Goal: Information Seeking & Learning: Learn about a topic

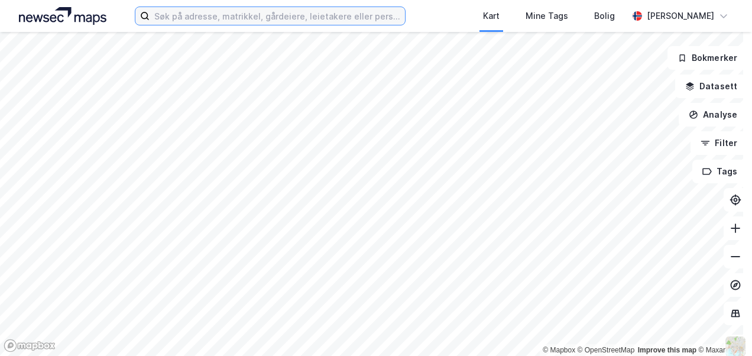
click at [326, 16] on input at bounding box center [277, 16] width 255 height 18
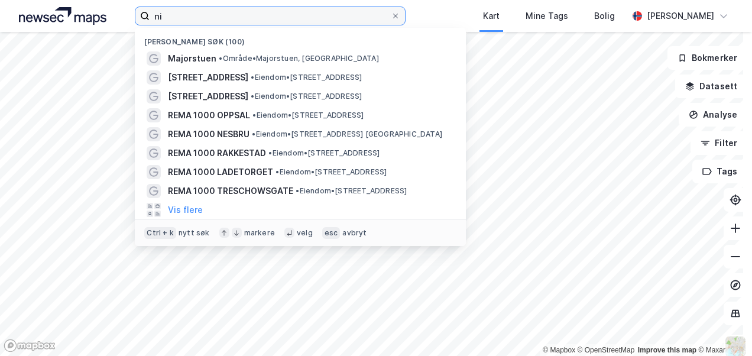
type input "n"
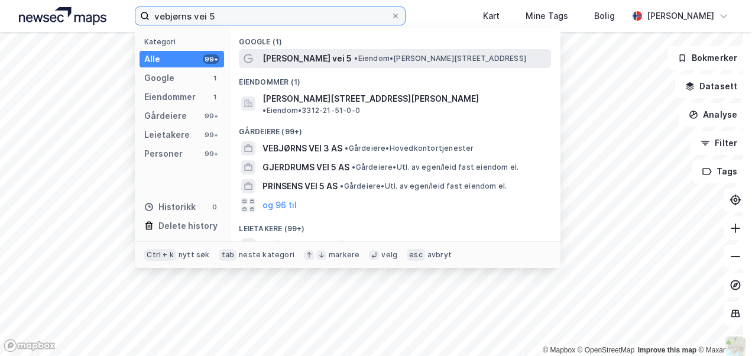
type input "vebjørns vei 5"
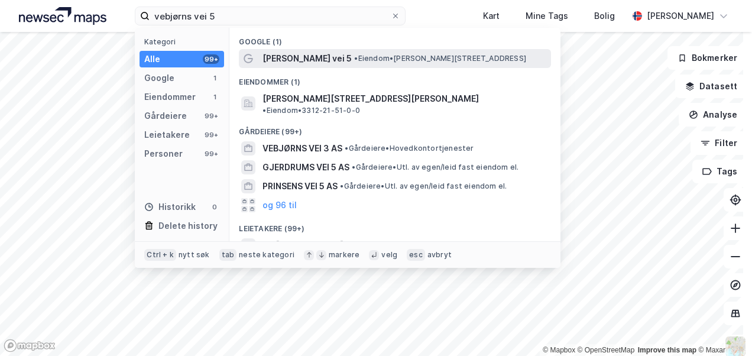
click at [318, 57] on span "[PERSON_NAME] vei 5" at bounding box center [306, 58] width 89 height 14
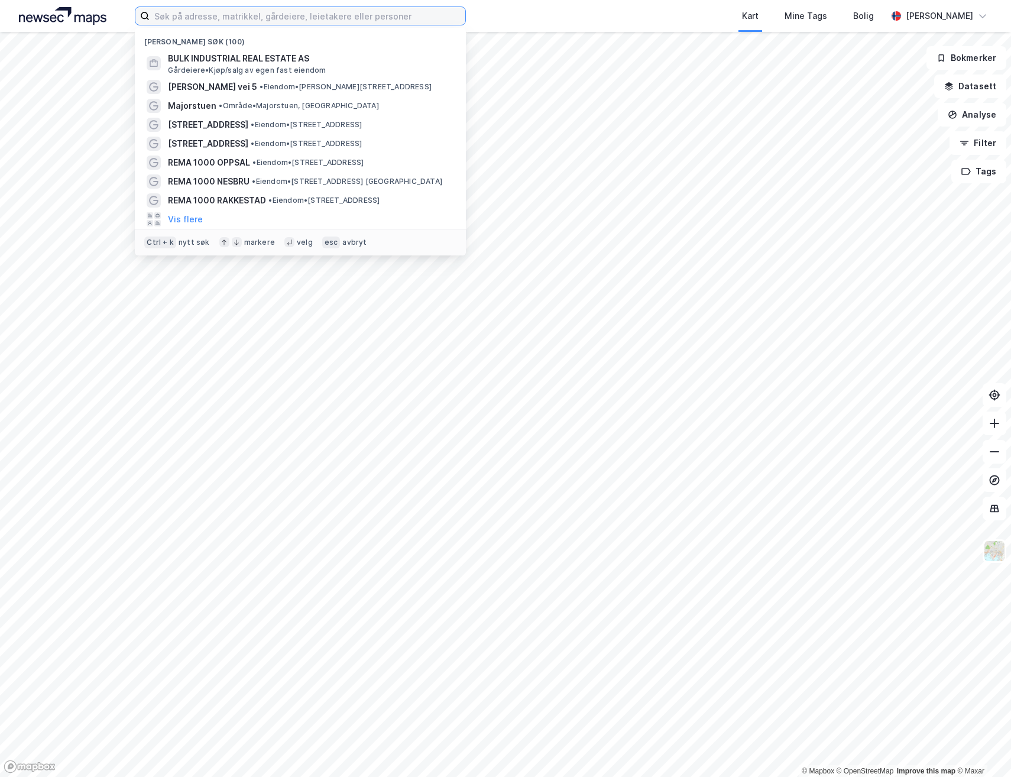
click at [164, 17] on input at bounding box center [308, 16] width 316 height 18
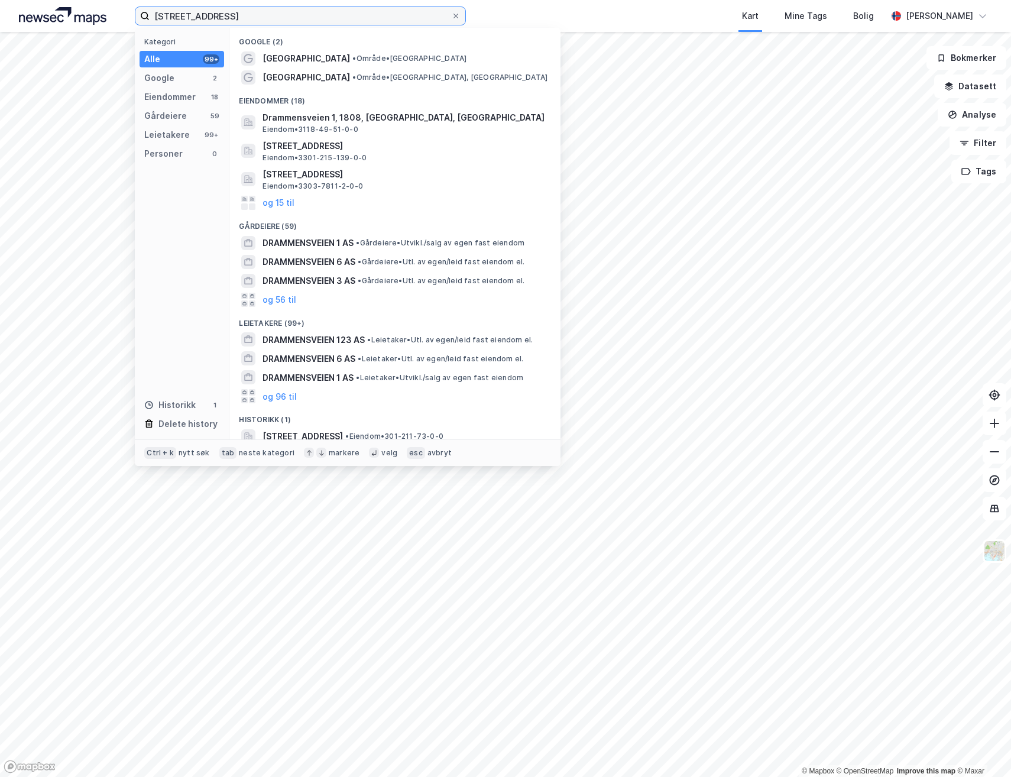
type input "drammensveien 60"
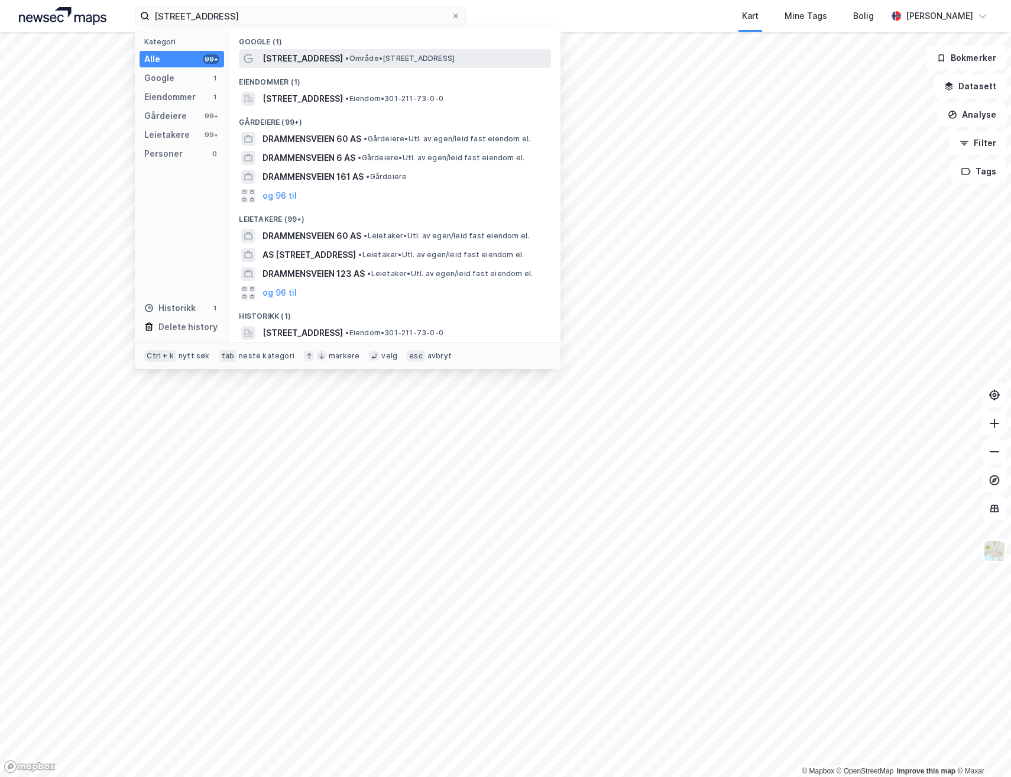
click at [312, 61] on span "Drammensveien 60" at bounding box center [302, 58] width 80 height 14
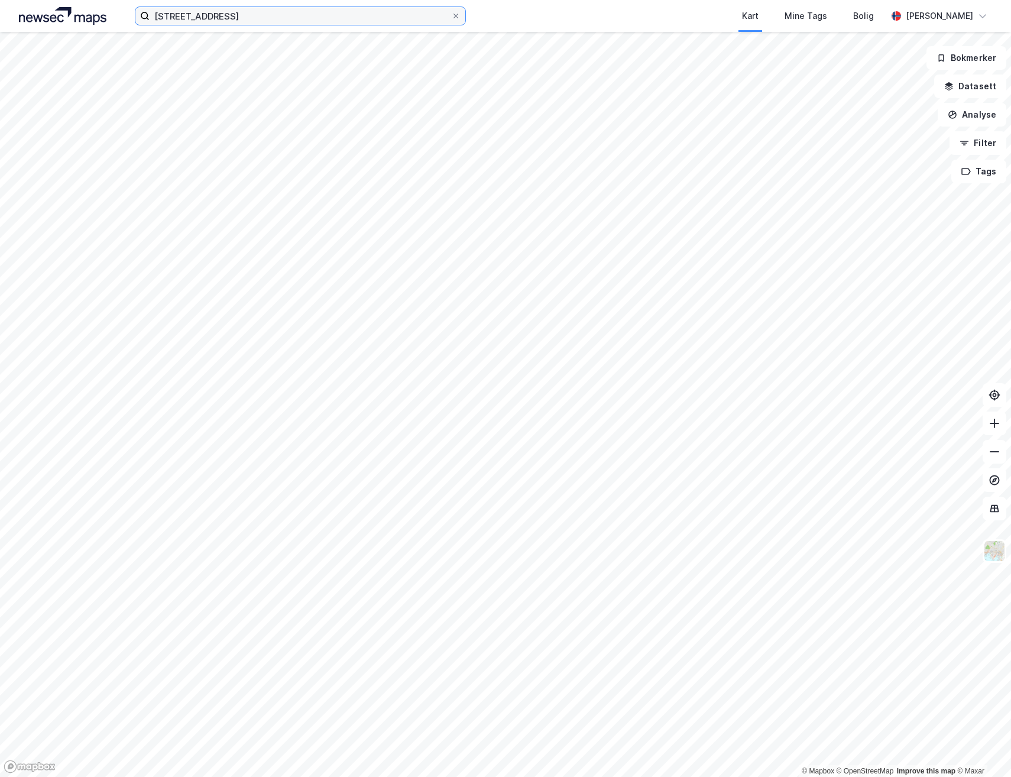
click at [390, 17] on input "drammensveien 60" at bounding box center [300, 16] width 301 height 18
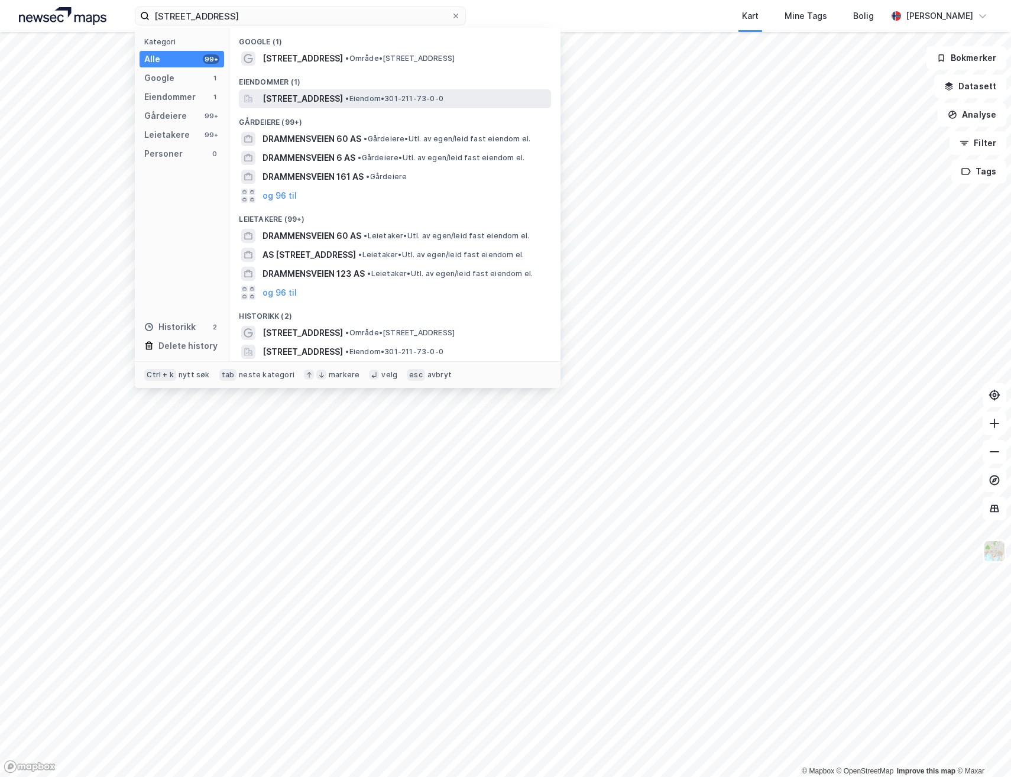
click at [423, 106] on div "Drammensveien 60, 0271, OSLO, OSLO • Eiendom • 301-211-73-0-0" at bounding box center [395, 98] width 312 height 19
